Goal: Book appointment/travel/reservation

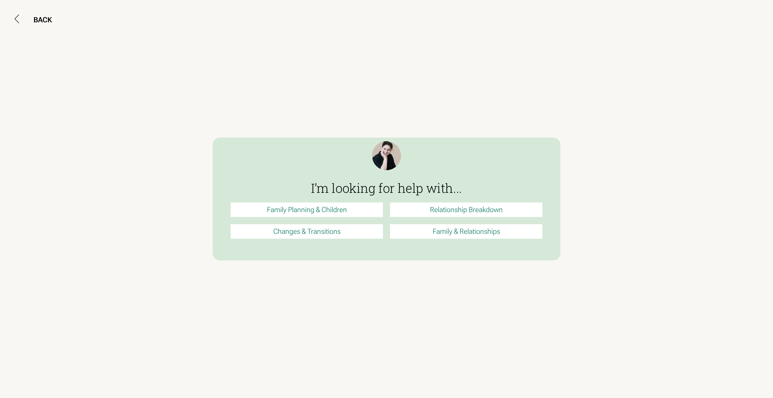
click at [291, 230] on link "Changes & Transitions" at bounding box center [307, 231] width 152 height 14
